Goal: Task Accomplishment & Management: Use online tool/utility

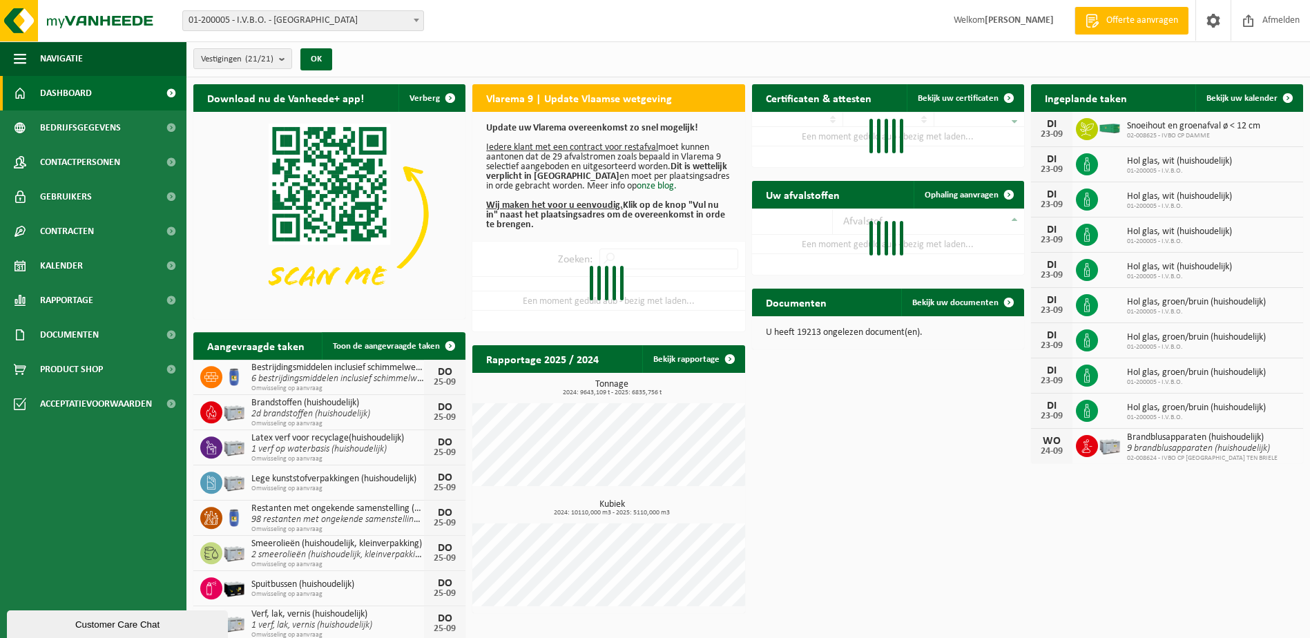
click at [416, 17] on span at bounding box center [417, 20] width 14 height 18
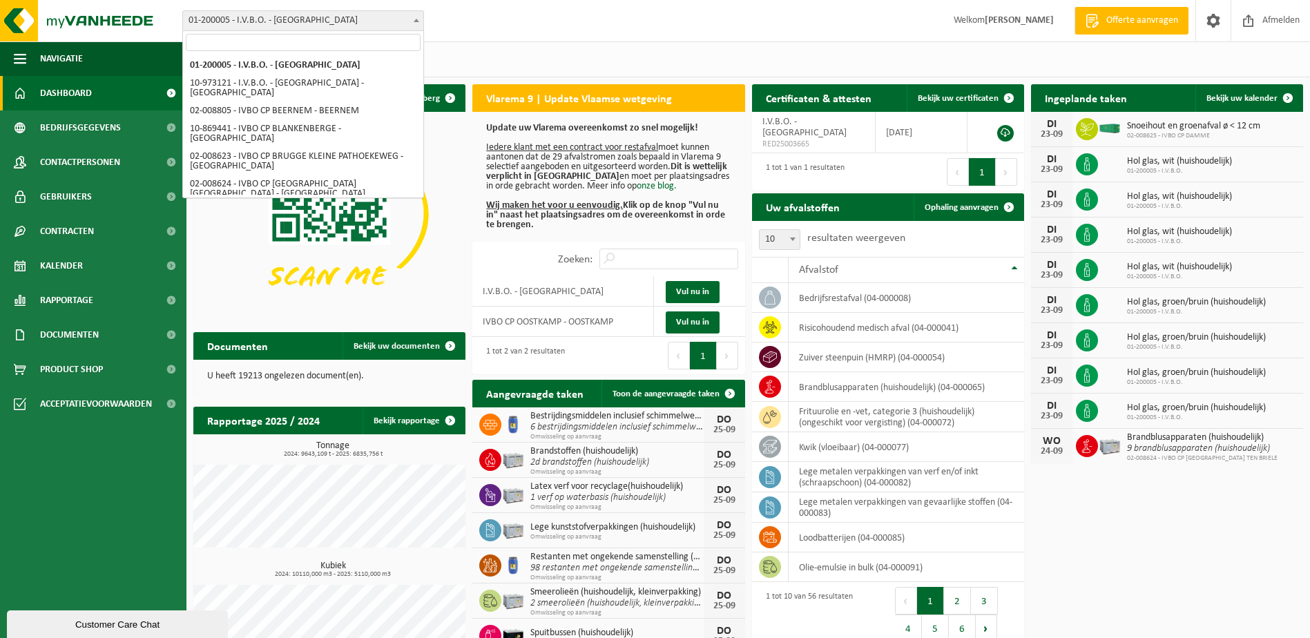
select select "5344"
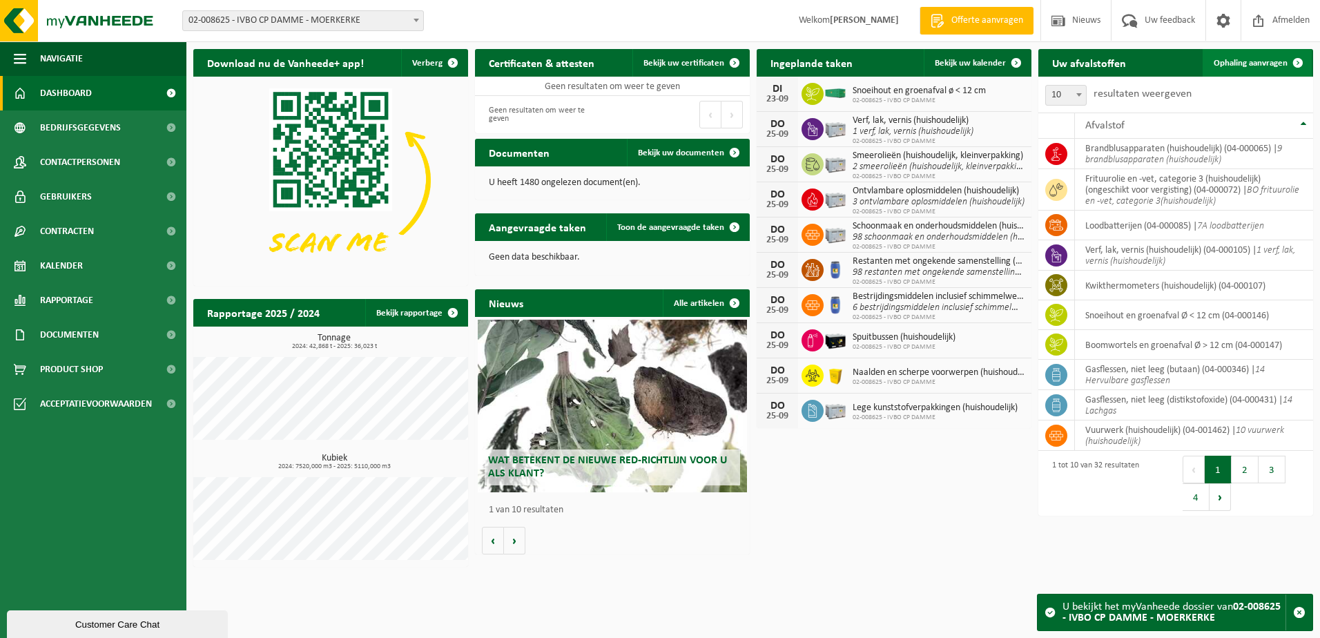
click at [1275, 60] on span "Ophaling aanvragen" at bounding box center [1251, 63] width 74 height 9
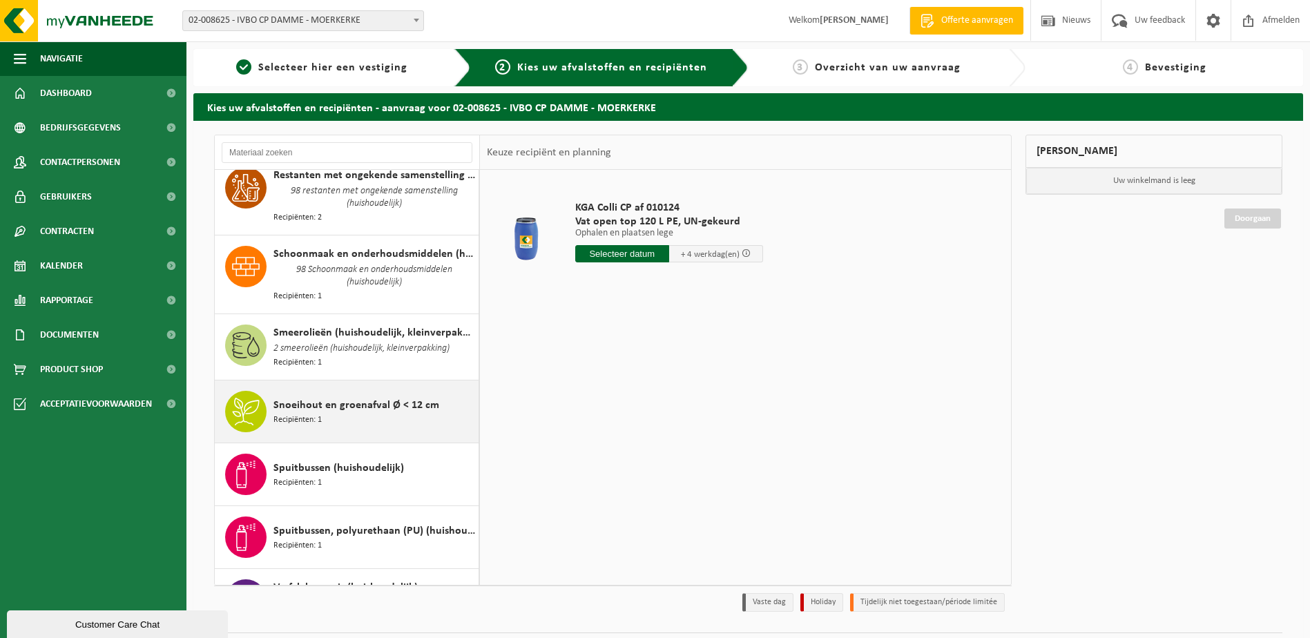
scroll to position [1588, 0]
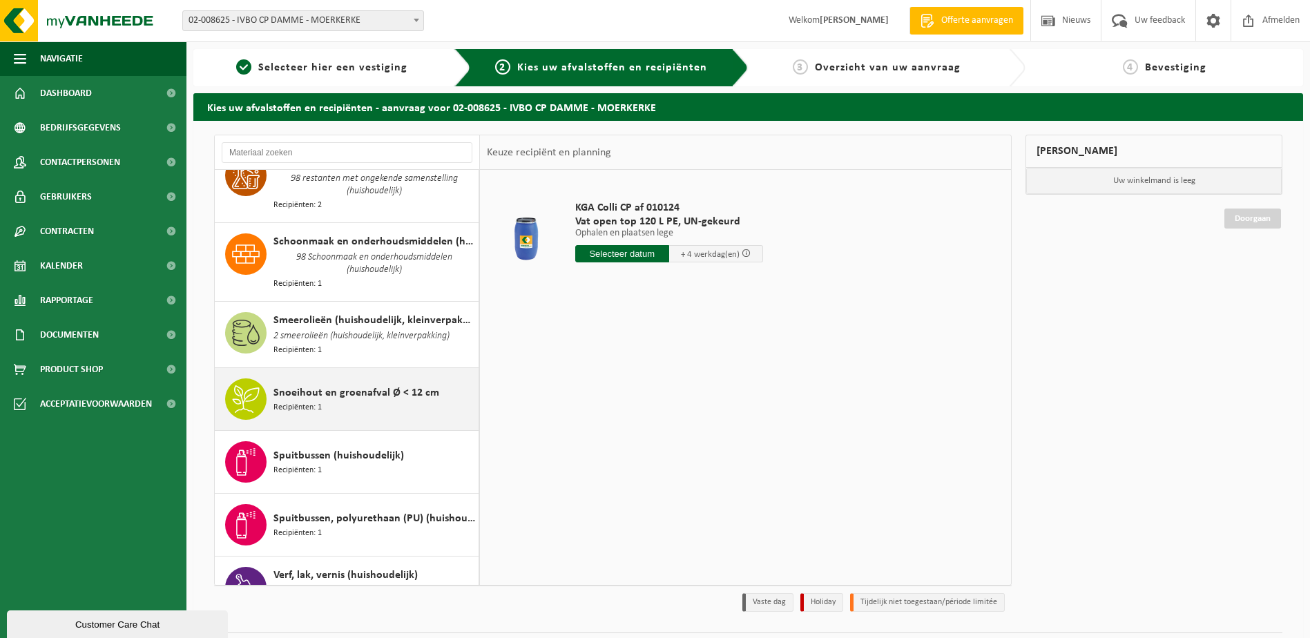
click at [392, 385] on span "Snoeihout en groenafval Ø < 12 cm" at bounding box center [356, 393] width 166 height 17
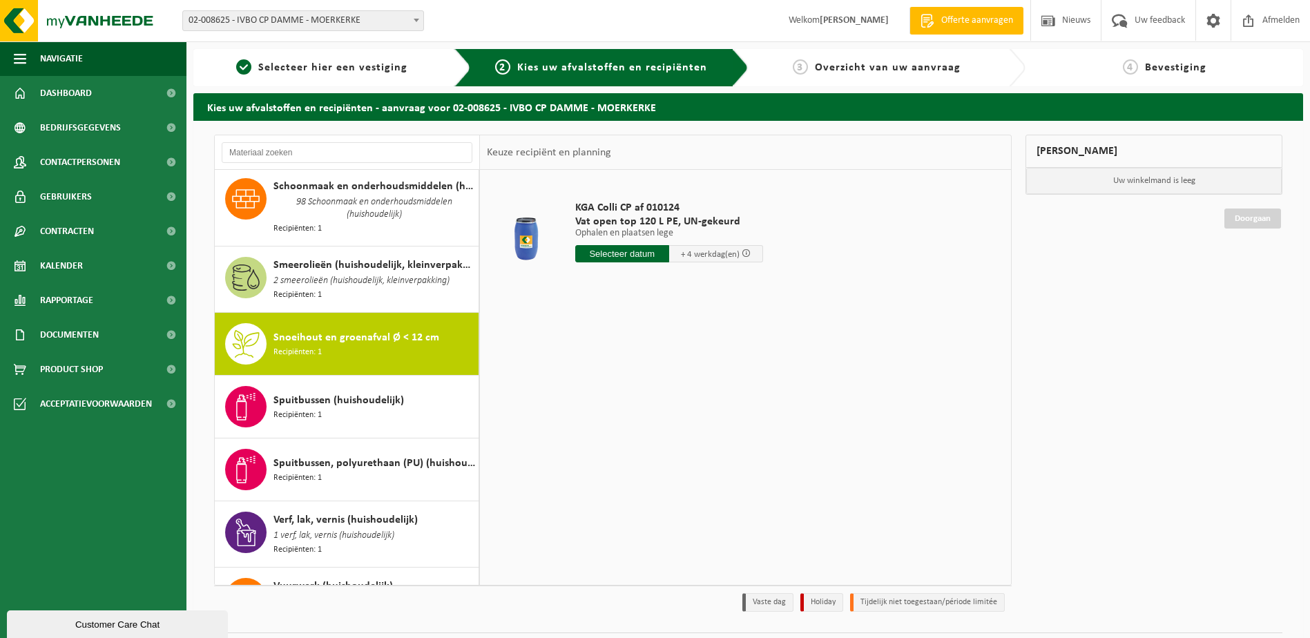
scroll to position [1708, 0]
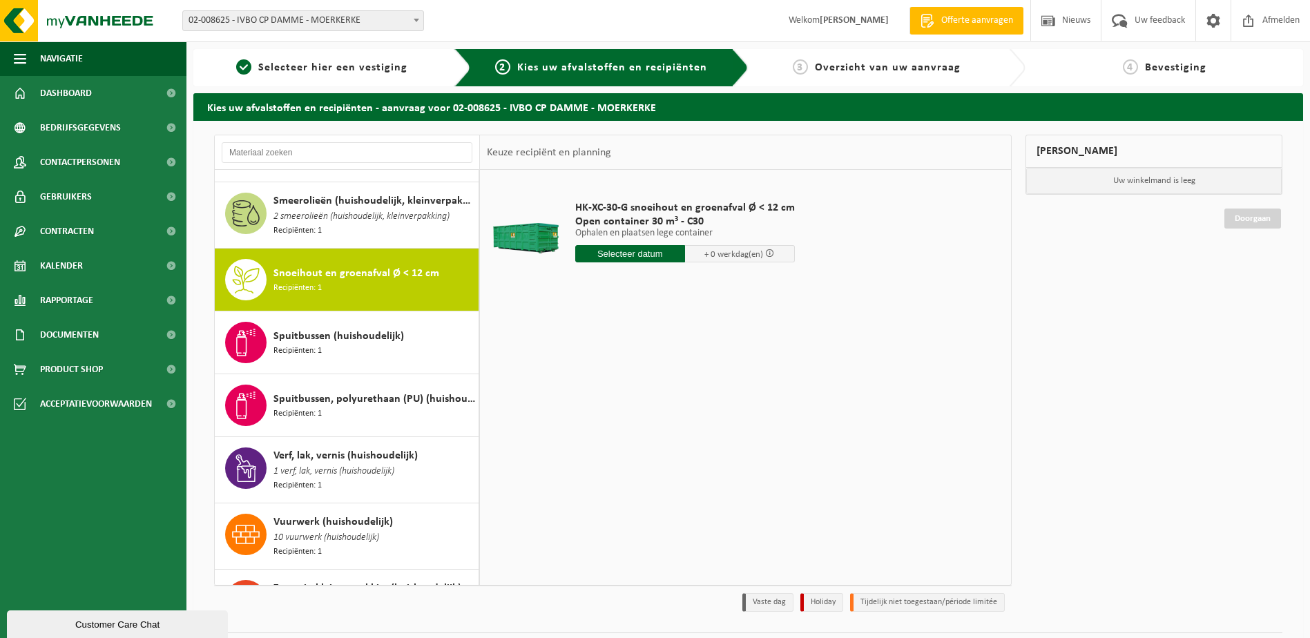
click at [620, 256] on input "text" at bounding box center [630, 253] width 110 height 17
click at [637, 397] on div "24" at bounding box center [636, 398] width 24 height 22
type input "Van 2025-09-24"
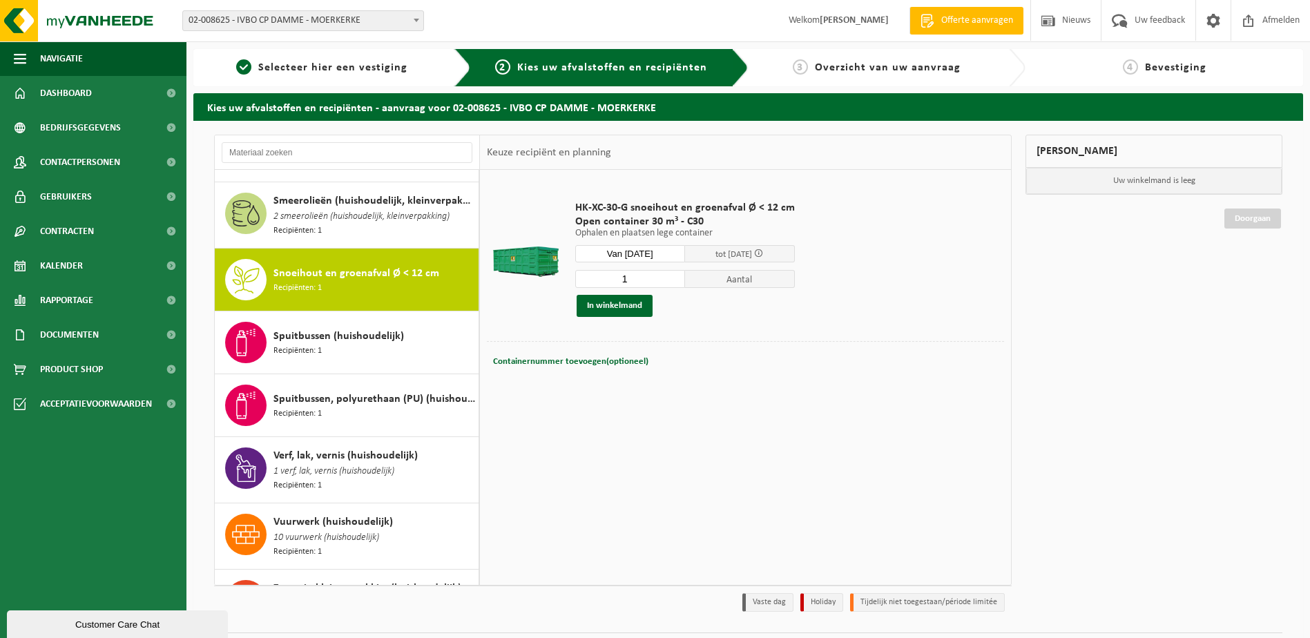
click at [671, 279] on input "1" at bounding box center [630, 279] width 110 height 18
type input "2"
click at [673, 278] on input "2" at bounding box center [630, 279] width 110 height 18
click at [630, 307] on button "In winkelmand" at bounding box center [615, 306] width 76 height 22
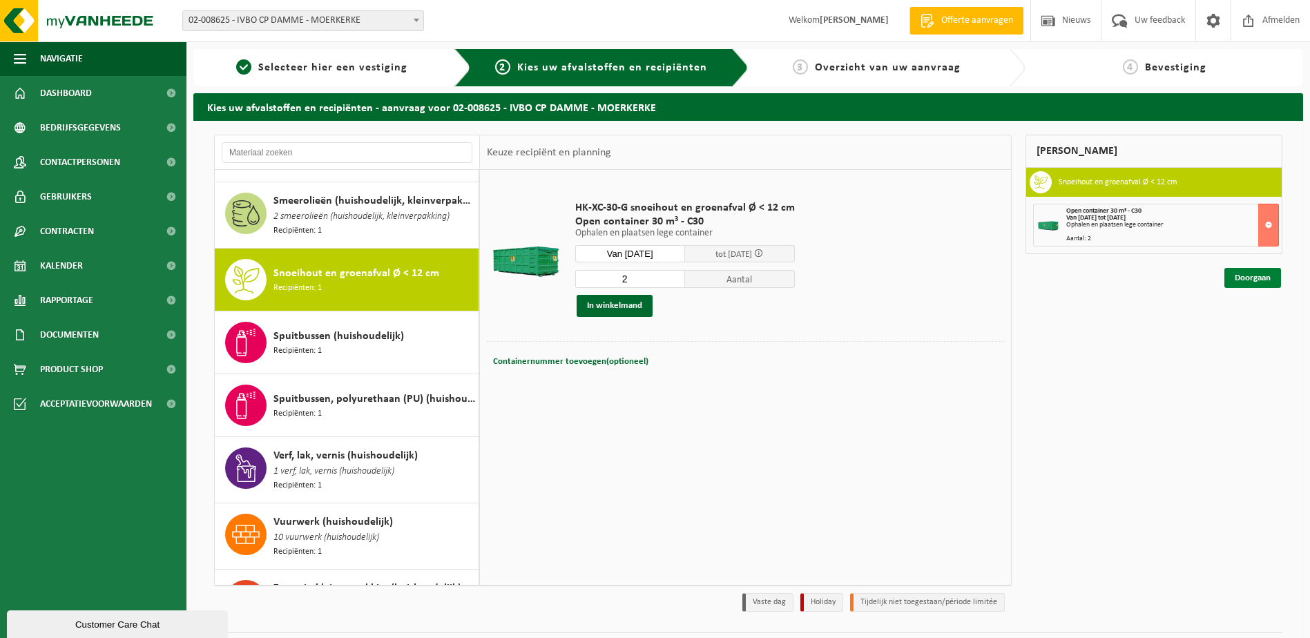
click at [1244, 276] on link "Doorgaan" at bounding box center [1252, 278] width 57 height 20
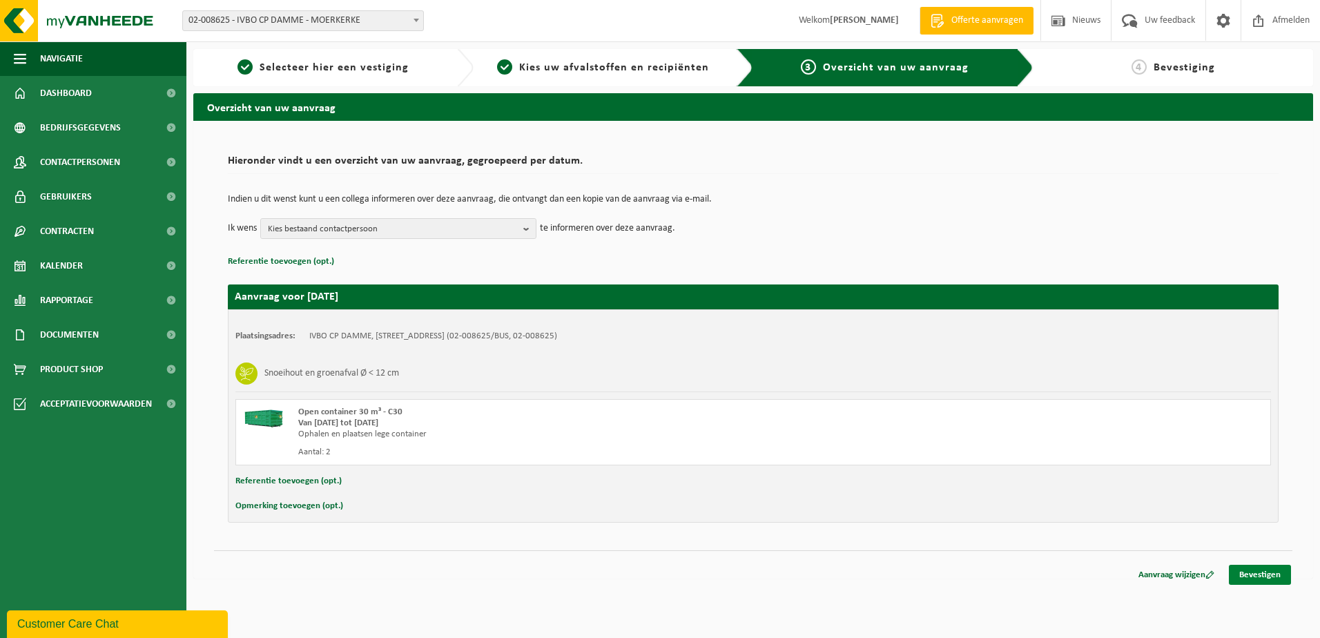
click at [1241, 575] on link "Bevestigen" at bounding box center [1260, 575] width 62 height 20
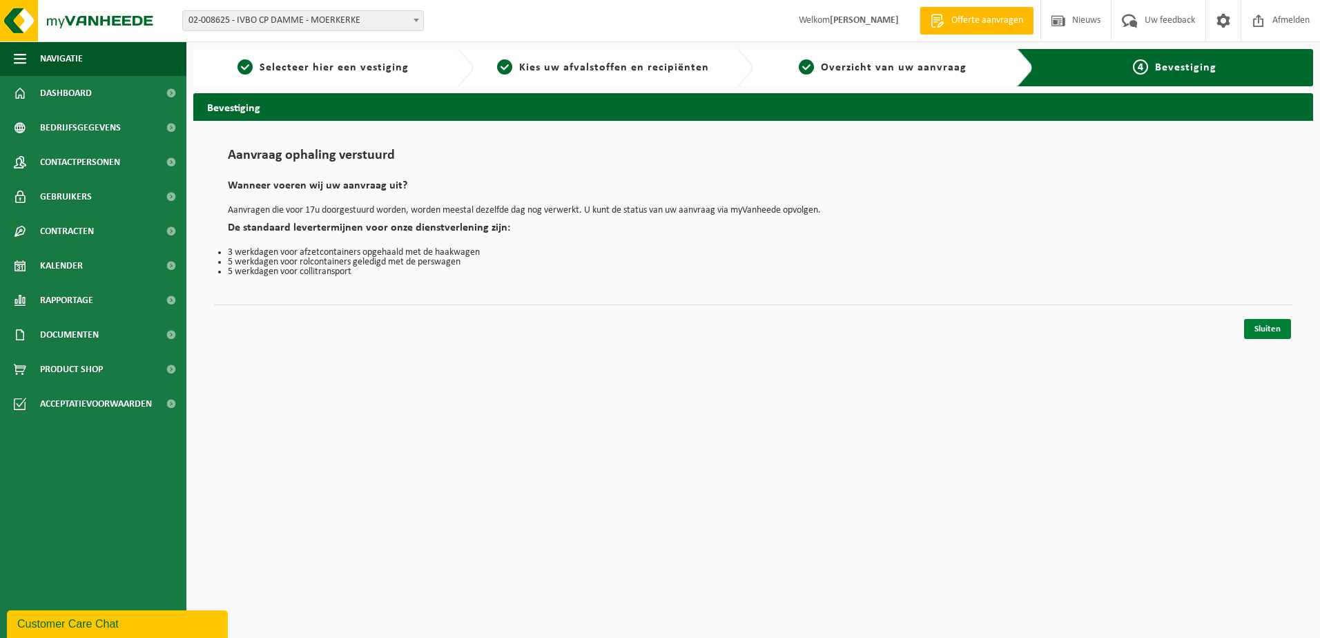
click at [1273, 331] on link "Sluiten" at bounding box center [1267, 329] width 47 height 20
